Goal: Navigation & Orientation: Understand site structure

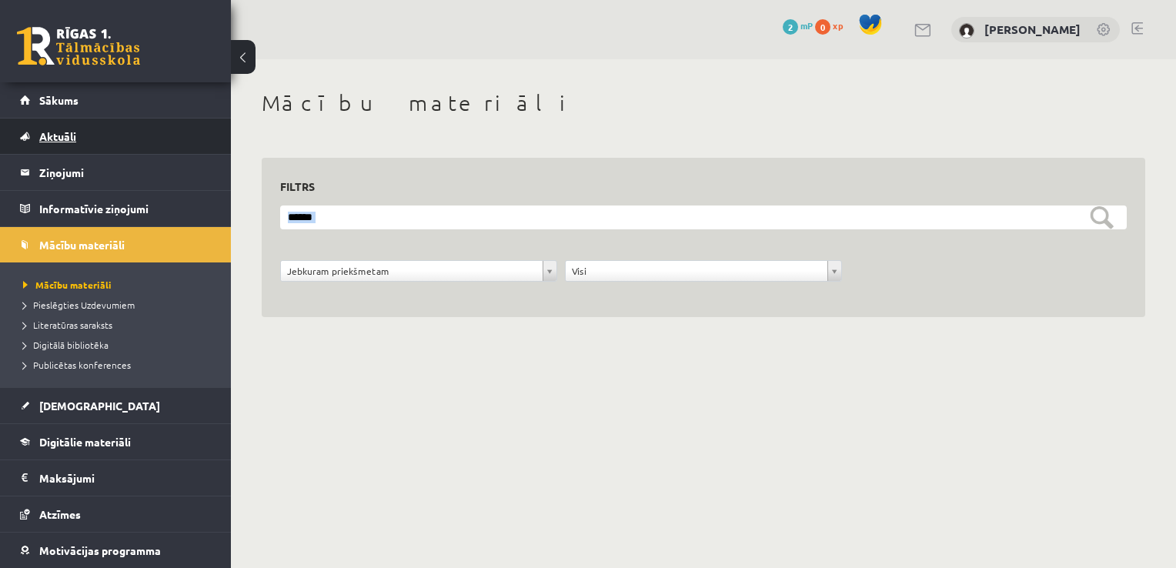
click at [52, 137] on span "Aktuāli" at bounding box center [57, 136] width 37 height 14
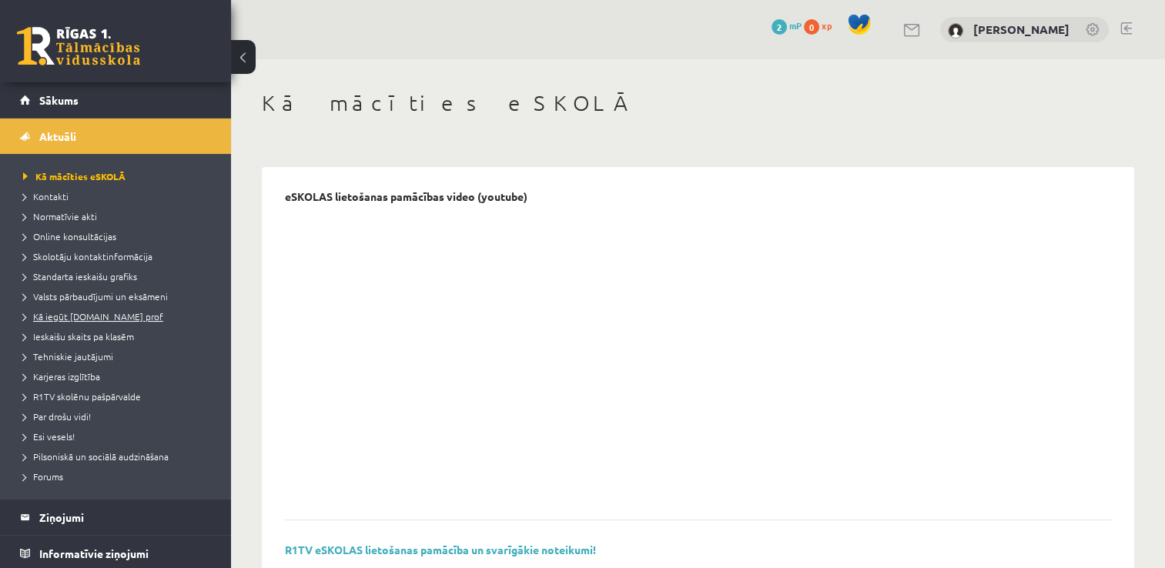
click at [95, 313] on span "Kā iegūt [DOMAIN_NAME] prof" at bounding box center [93, 316] width 140 height 12
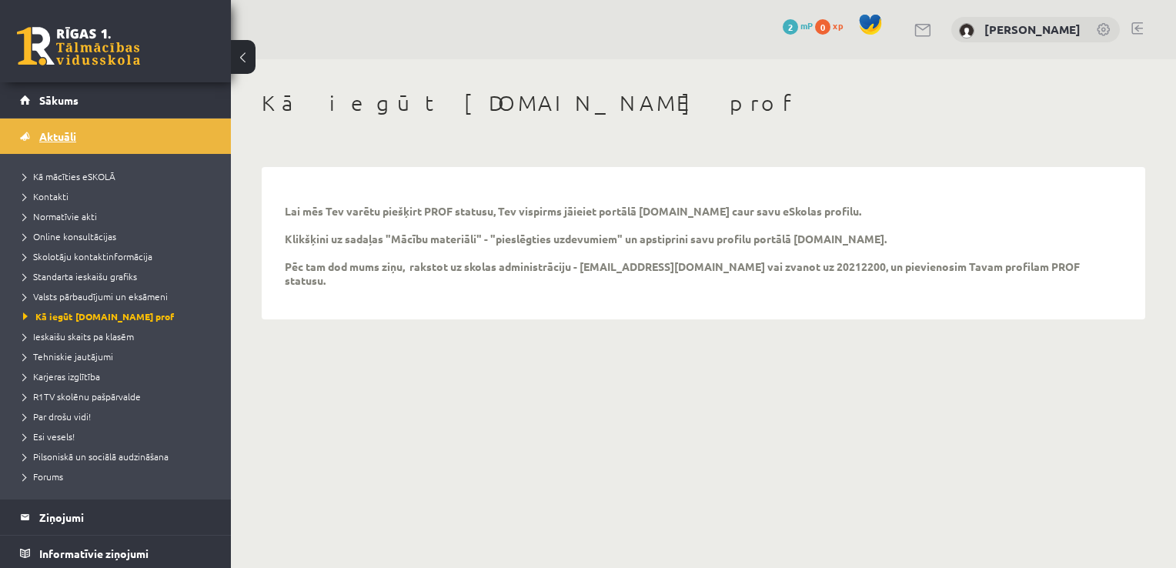
click at [93, 140] on link "Aktuāli" at bounding box center [116, 136] width 192 height 35
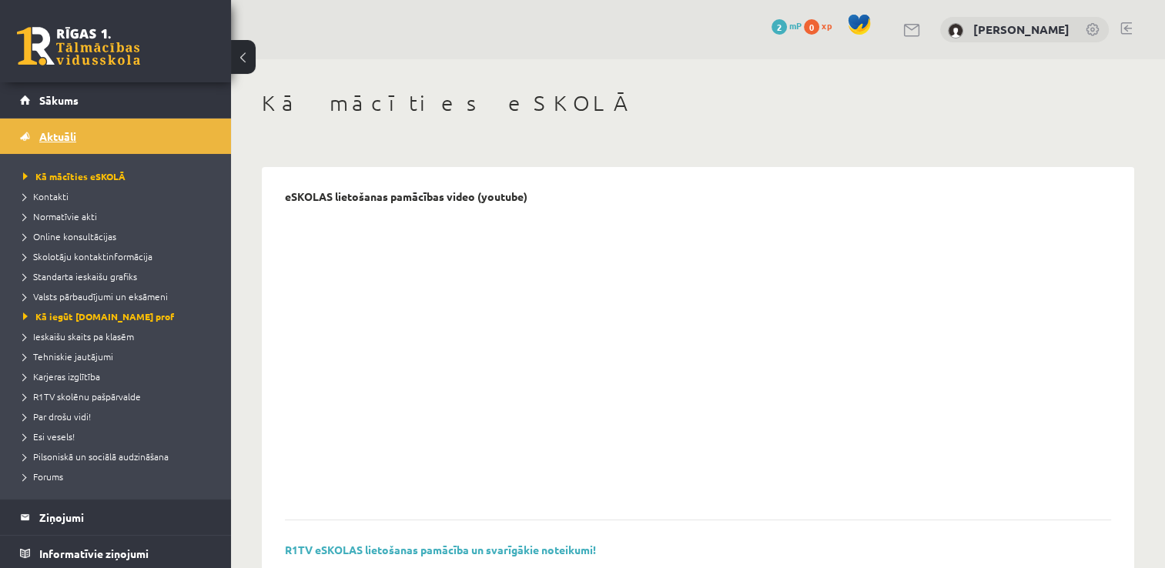
click at [93, 140] on link "Aktuāli" at bounding box center [116, 136] width 192 height 35
click at [62, 97] on span "Sākums" at bounding box center [58, 100] width 39 height 14
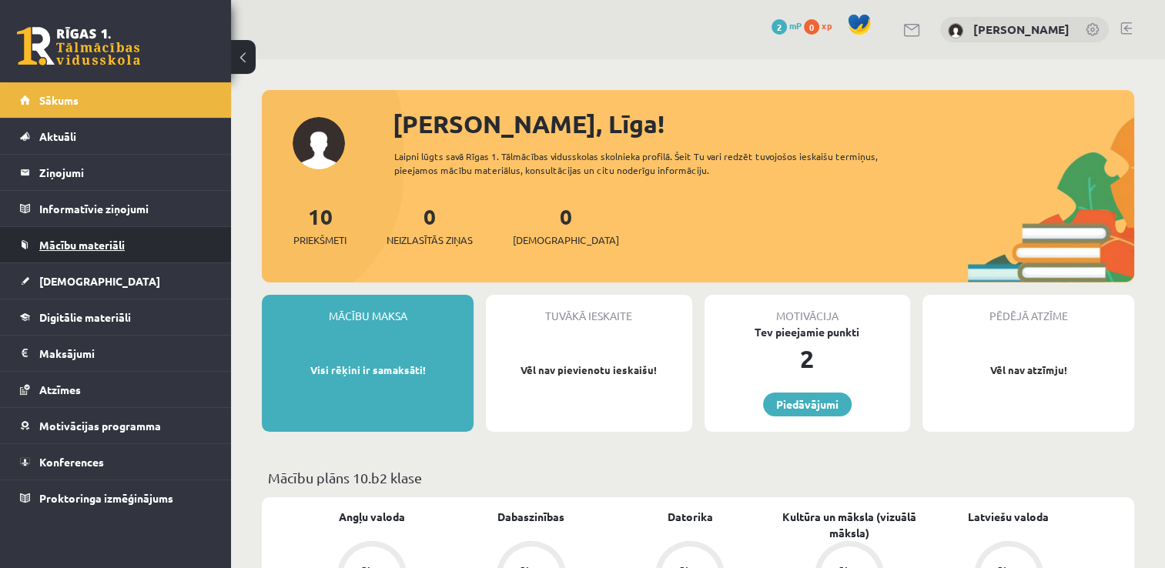
click at [82, 242] on span "Mācību materiāli" at bounding box center [81, 245] width 85 height 14
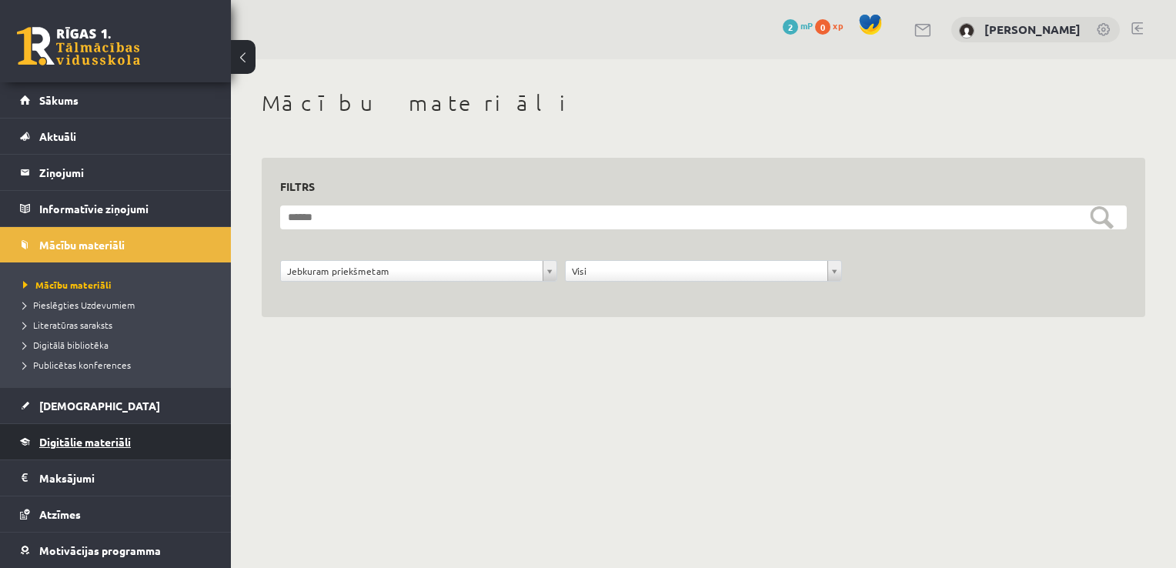
click at [139, 440] on link "Digitālie materiāli" at bounding box center [116, 441] width 192 height 35
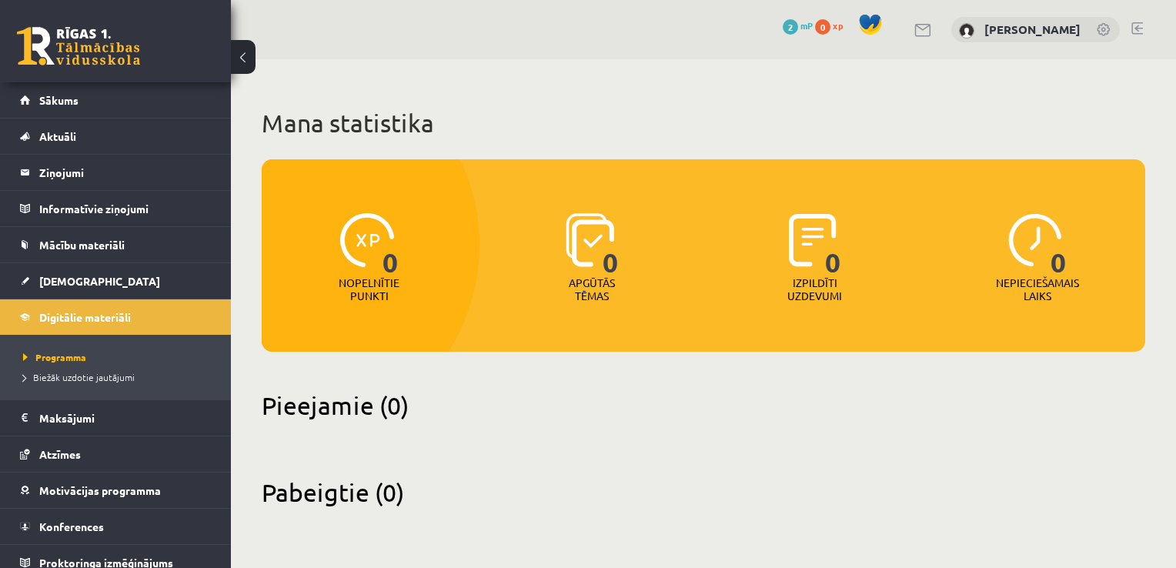
click at [1105, 28] on link at bounding box center [1104, 30] width 15 height 15
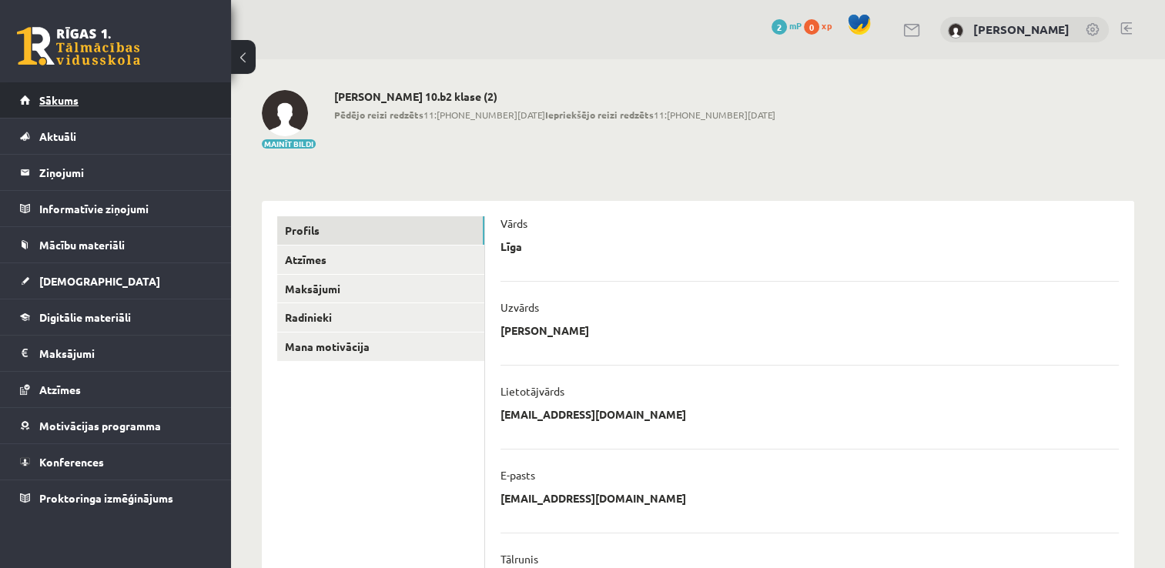
click at [53, 93] on link "Sākums" at bounding box center [116, 99] width 192 height 35
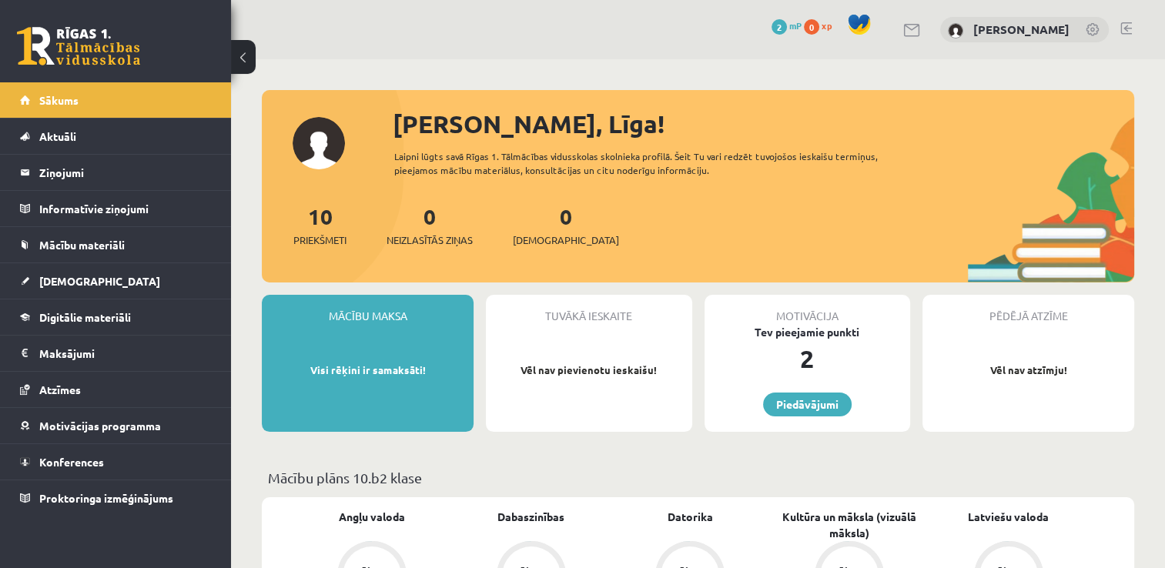
click at [819, 396] on link "Piedāvājumi" at bounding box center [807, 405] width 89 height 24
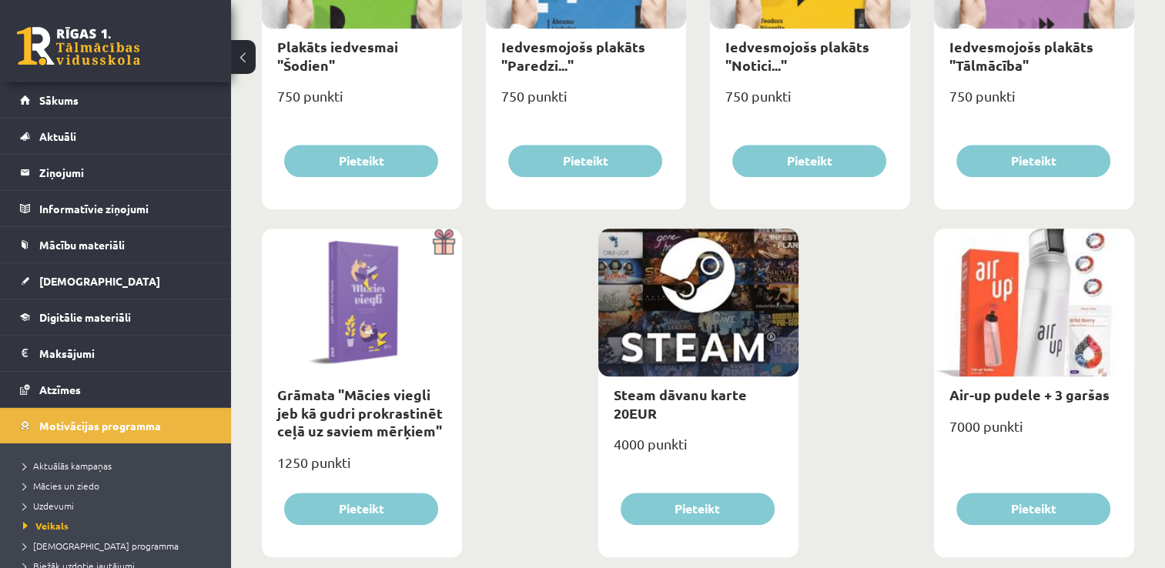
scroll to position [1797, 0]
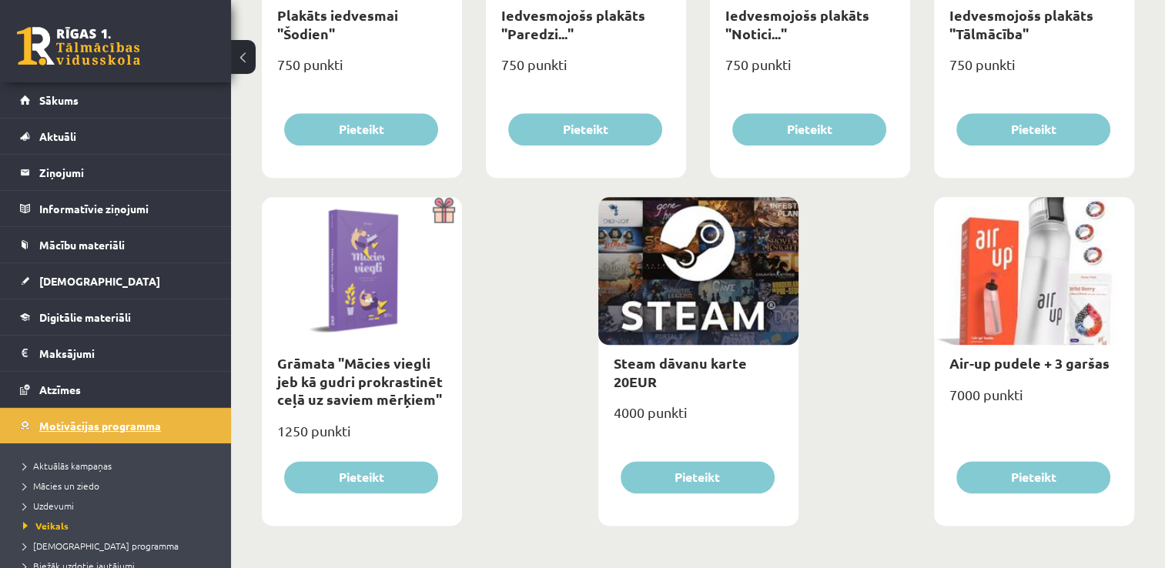
click at [105, 429] on span "Motivācijas programma" at bounding box center [100, 426] width 122 height 14
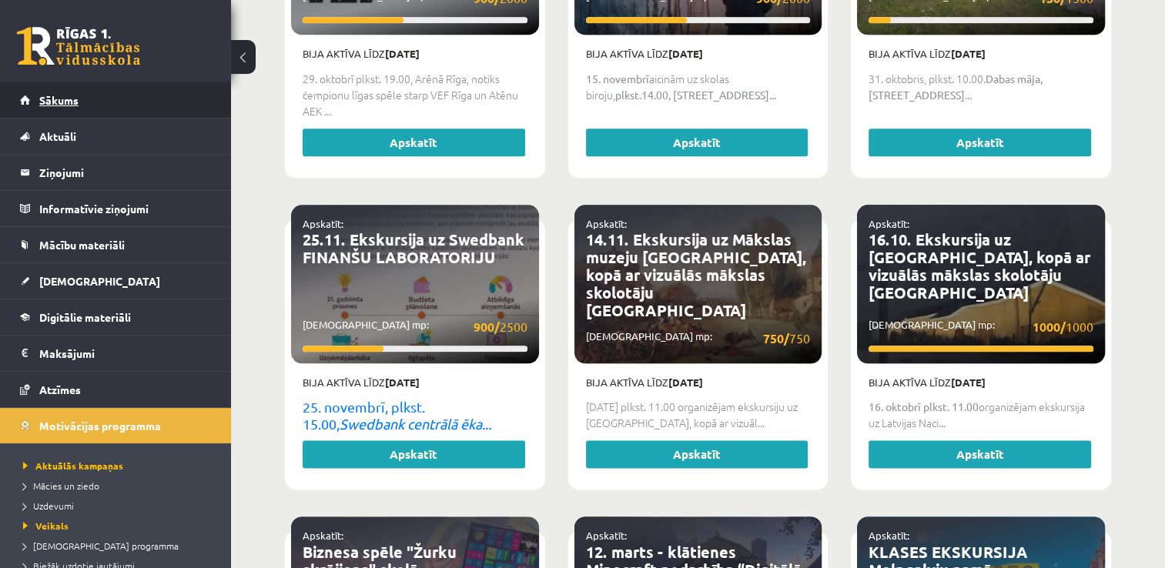
click at [82, 99] on link "Sākums" at bounding box center [116, 99] width 192 height 35
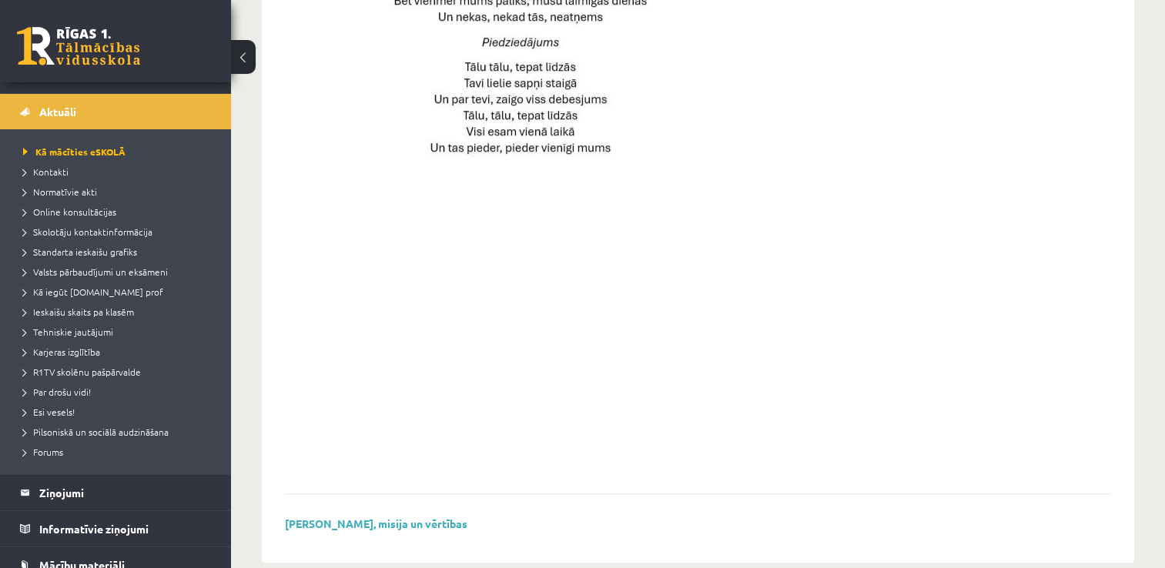
scroll to position [1108, 0]
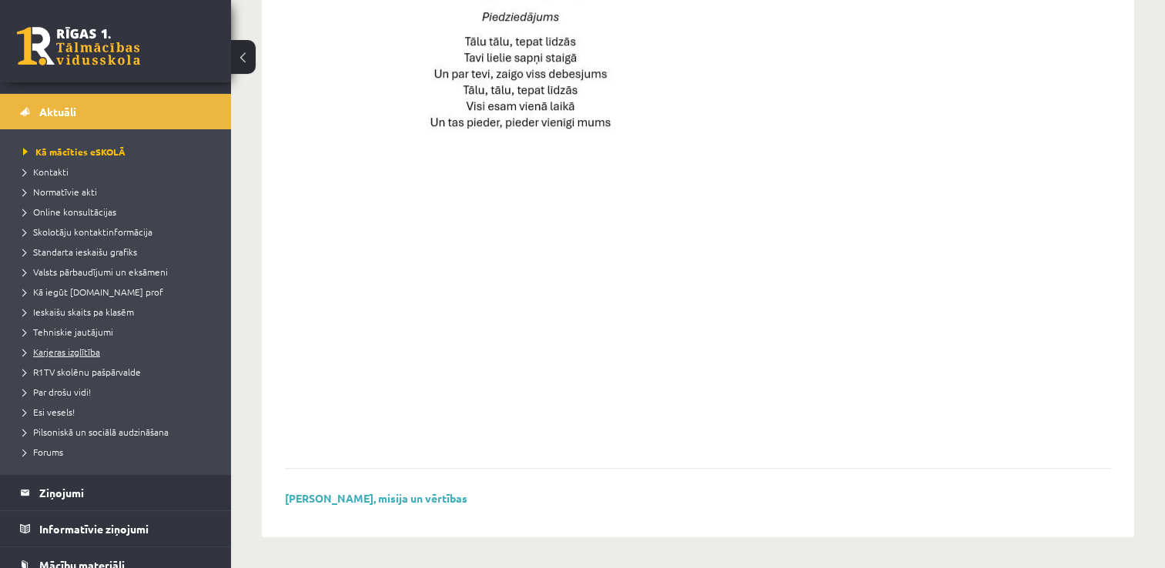
click at [83, 354] on span "Karjeras izglītība" at bounding box center [61, 352] width 77 height 12
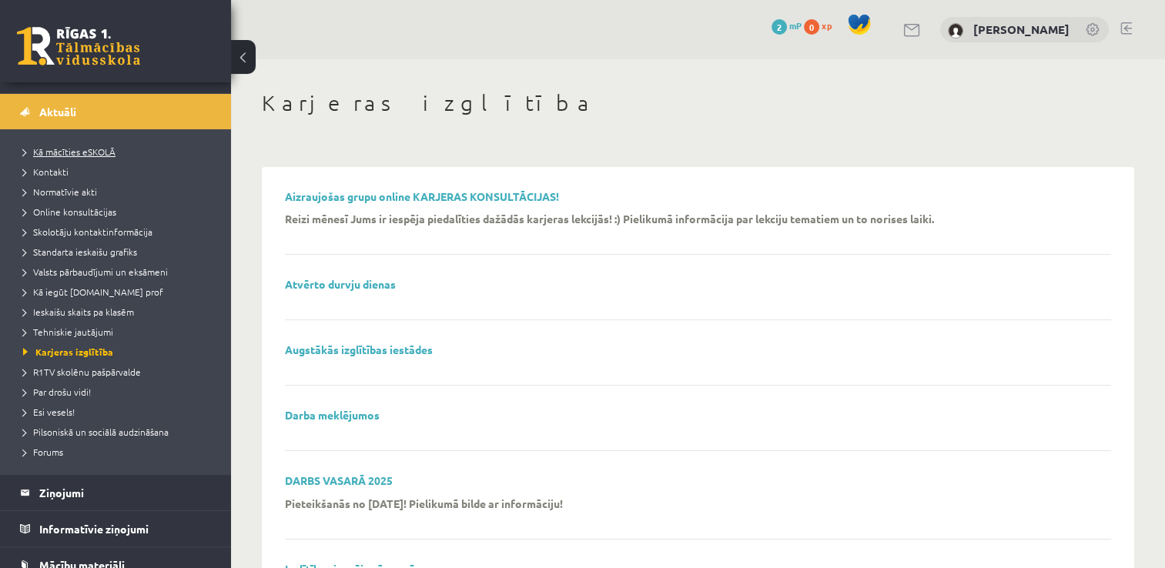
click at [82, 155] on span "Kā mācīties eSKOLĀ" at bounding box center [69, 151] width 92 height 12
